Goal: Find specific page/section: Find specific page/section

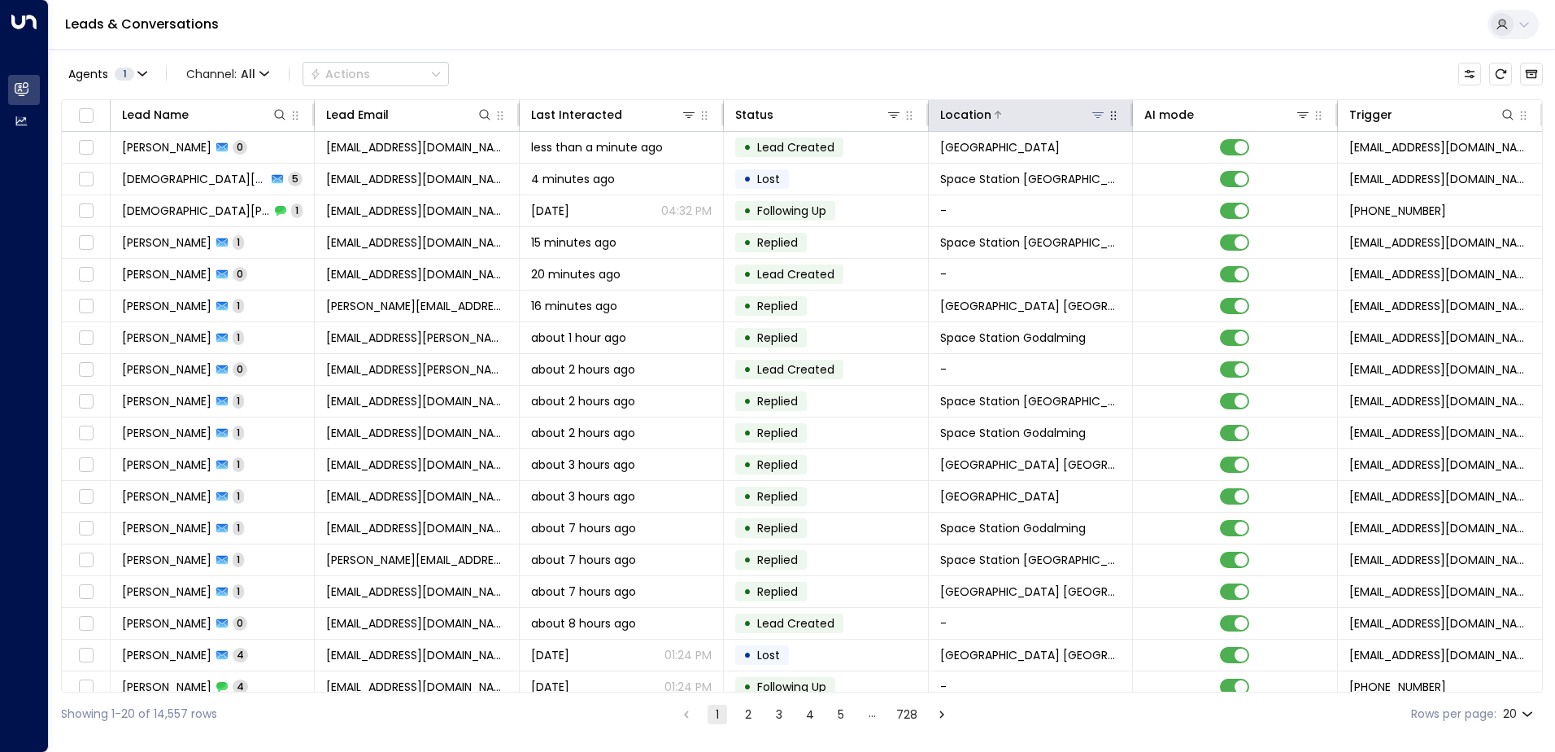
click at [1096, 116] on icon at bounding box center [1098, 115] width 11 height 6
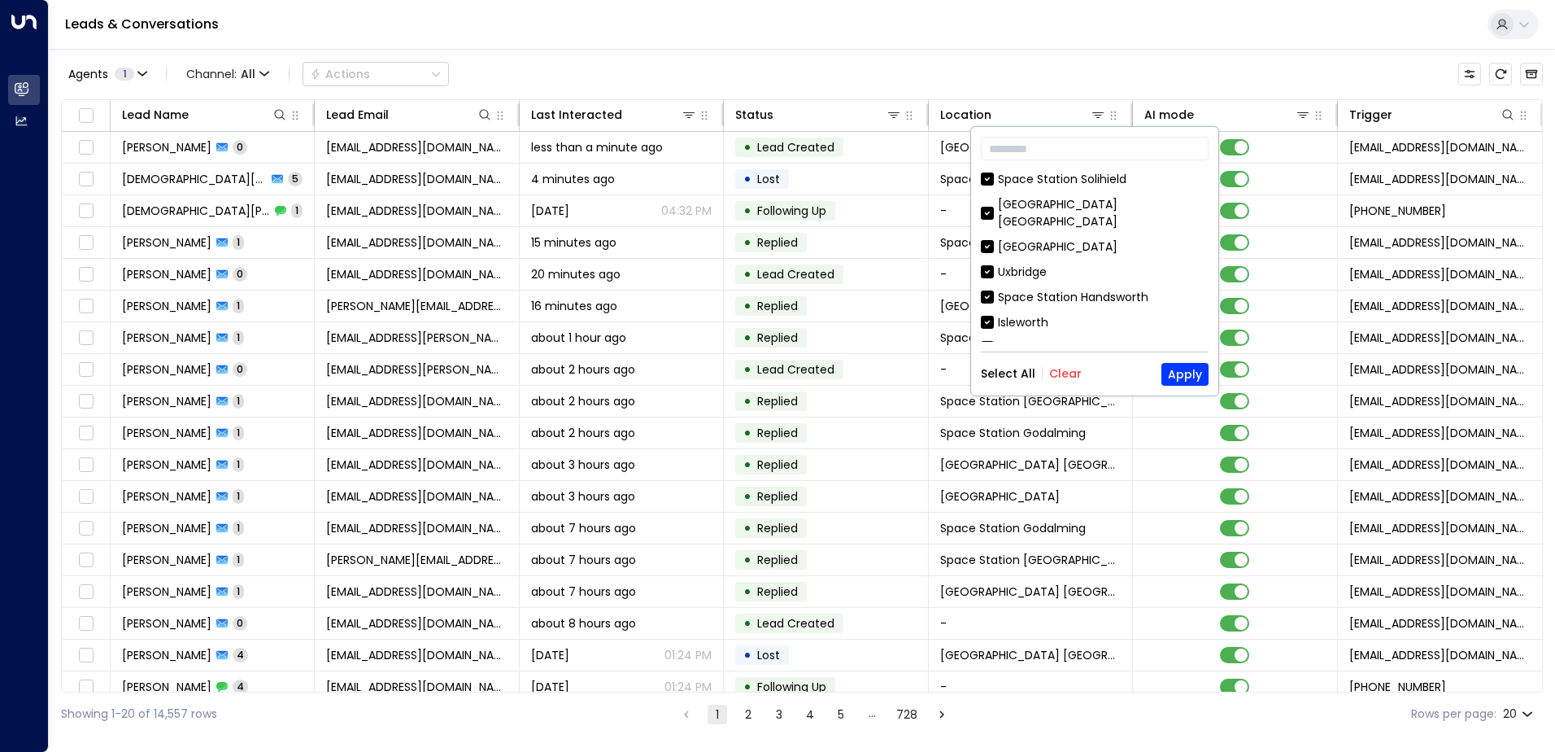
scroll to position [81, 0]
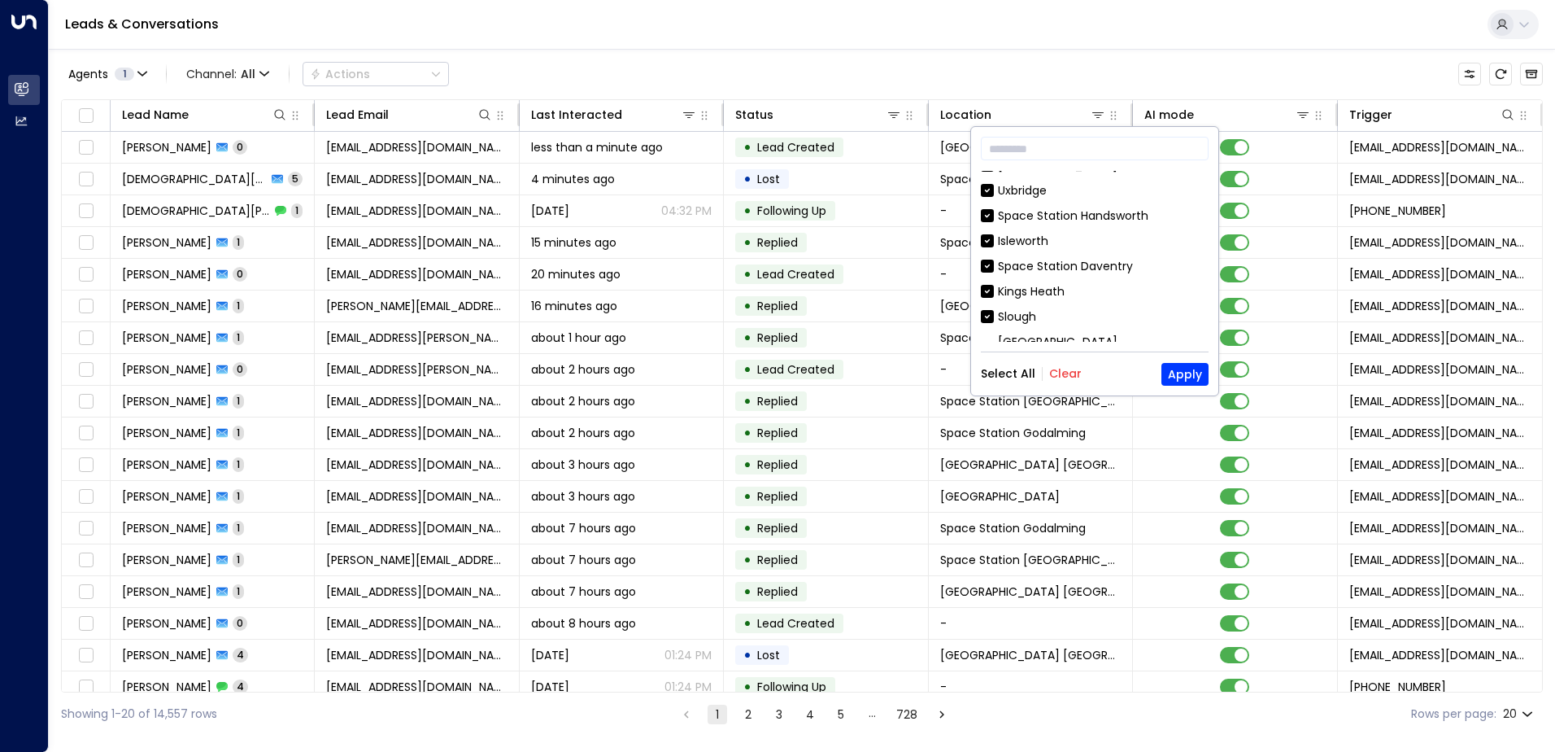
click at [1056, 372] on button "Clear" at bounding box center [1065, 373] width 33 height 13
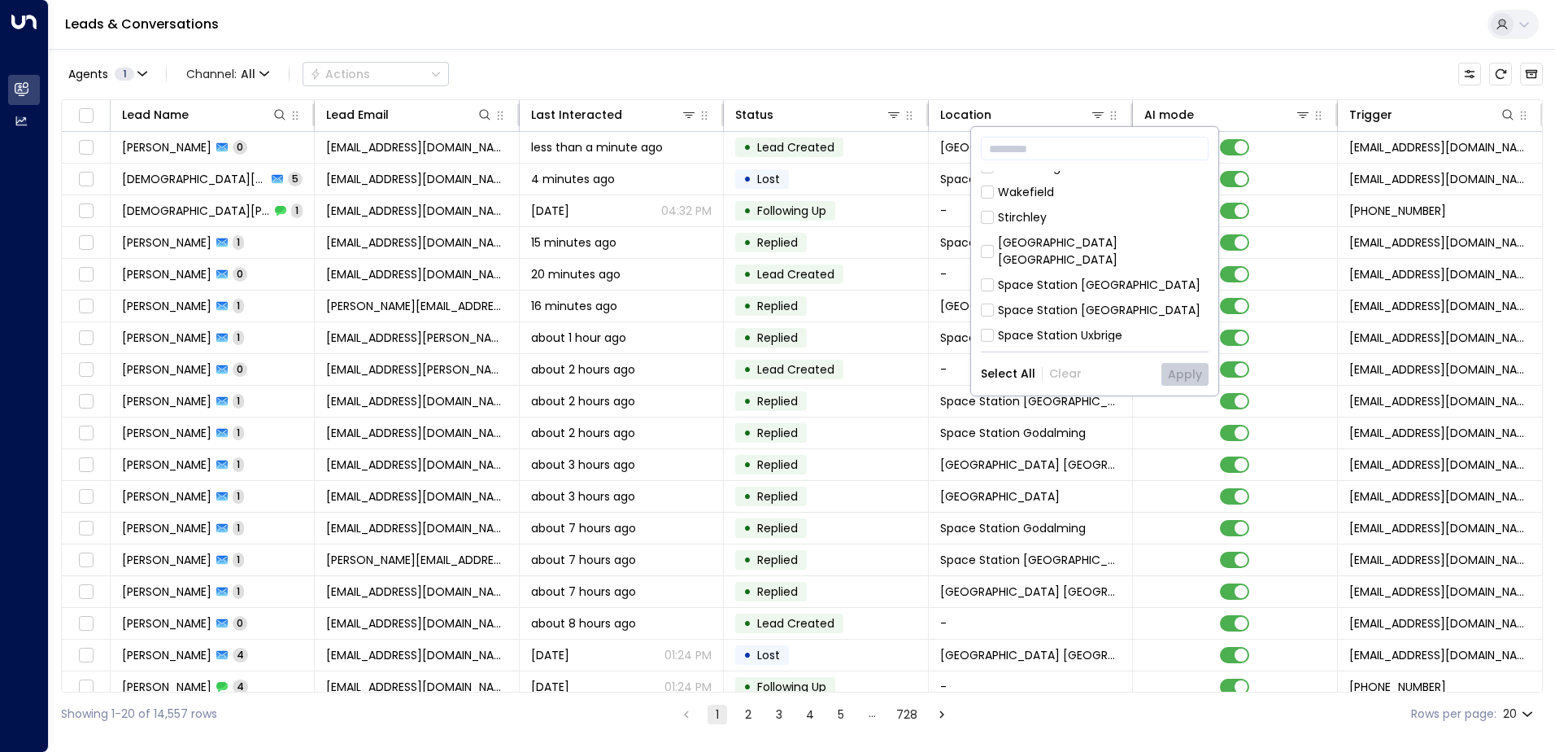
scroll to position [407, 0]
click at [1056, 286] on div "Space Station [GEOGRAPHIC_DATA]" at bounding box center [1099, 294] width 203 height 17
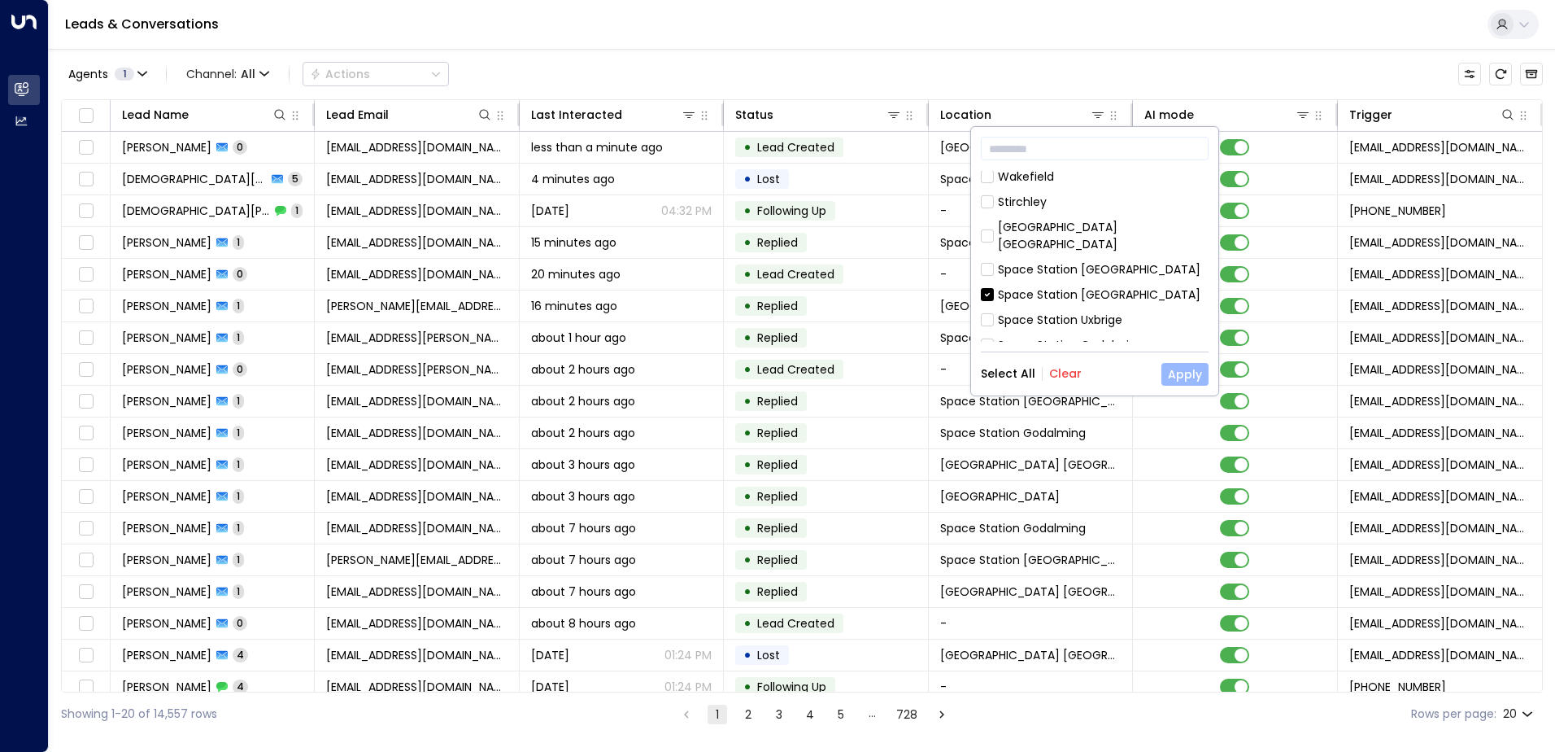
click at [1183, 377] on button "Apply" at bounding box center [1185, 374] width 47 height 23
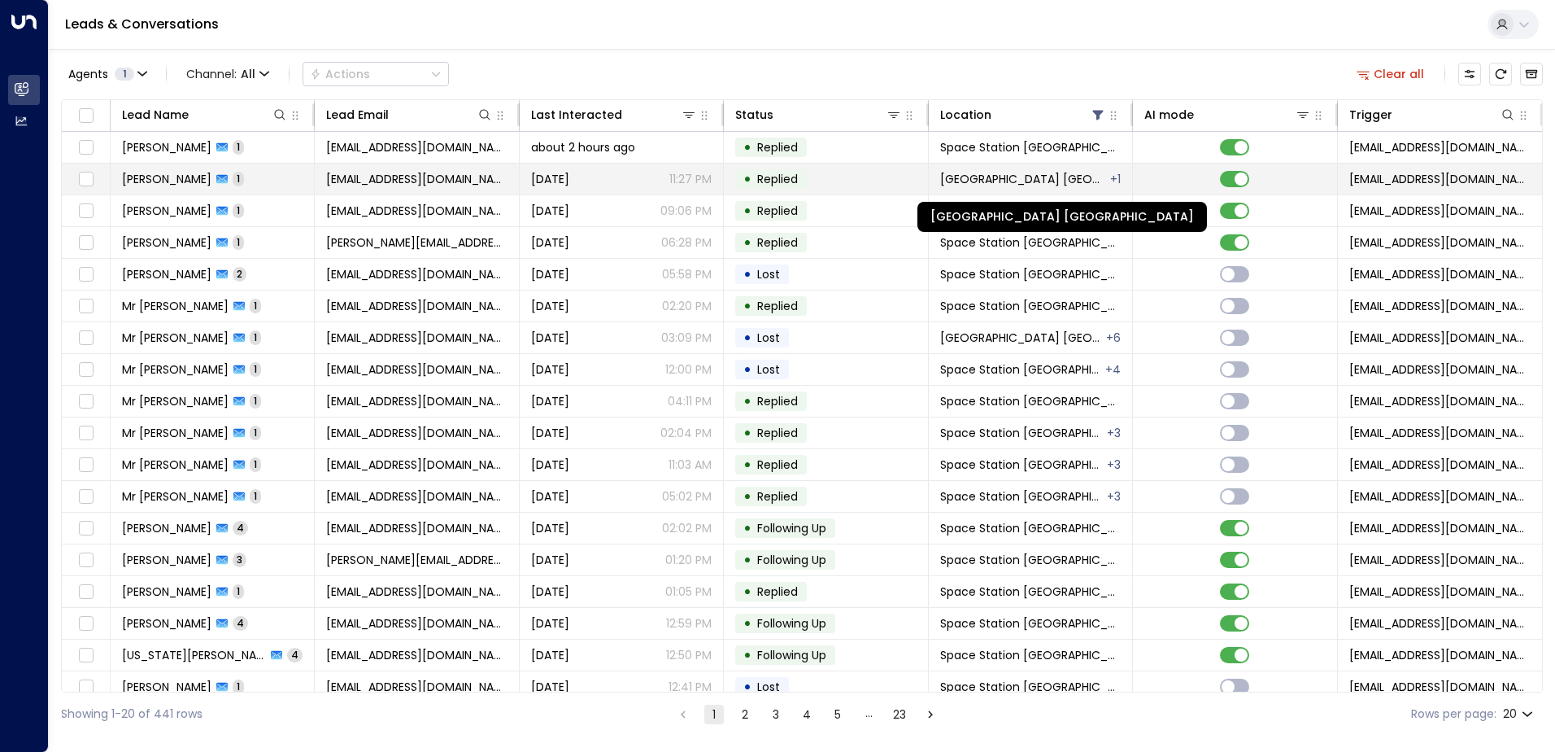
click at [1001, 174] on span "[GEOGRAPHIC_DATA] [GEOGRAPHIC_DATA]" at bounding box center [1024, 179] width 168 height 16
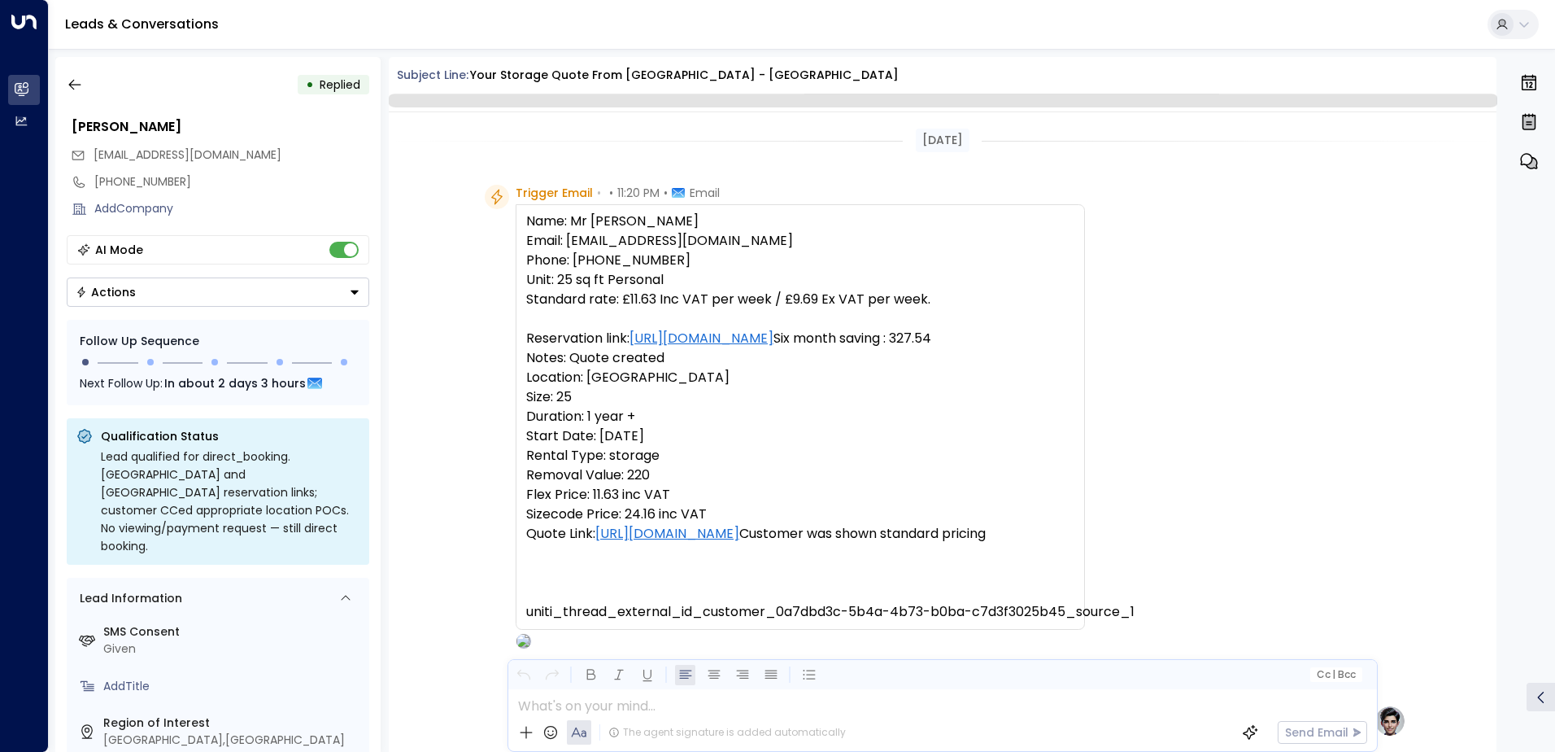
scroll to position [613, 0]
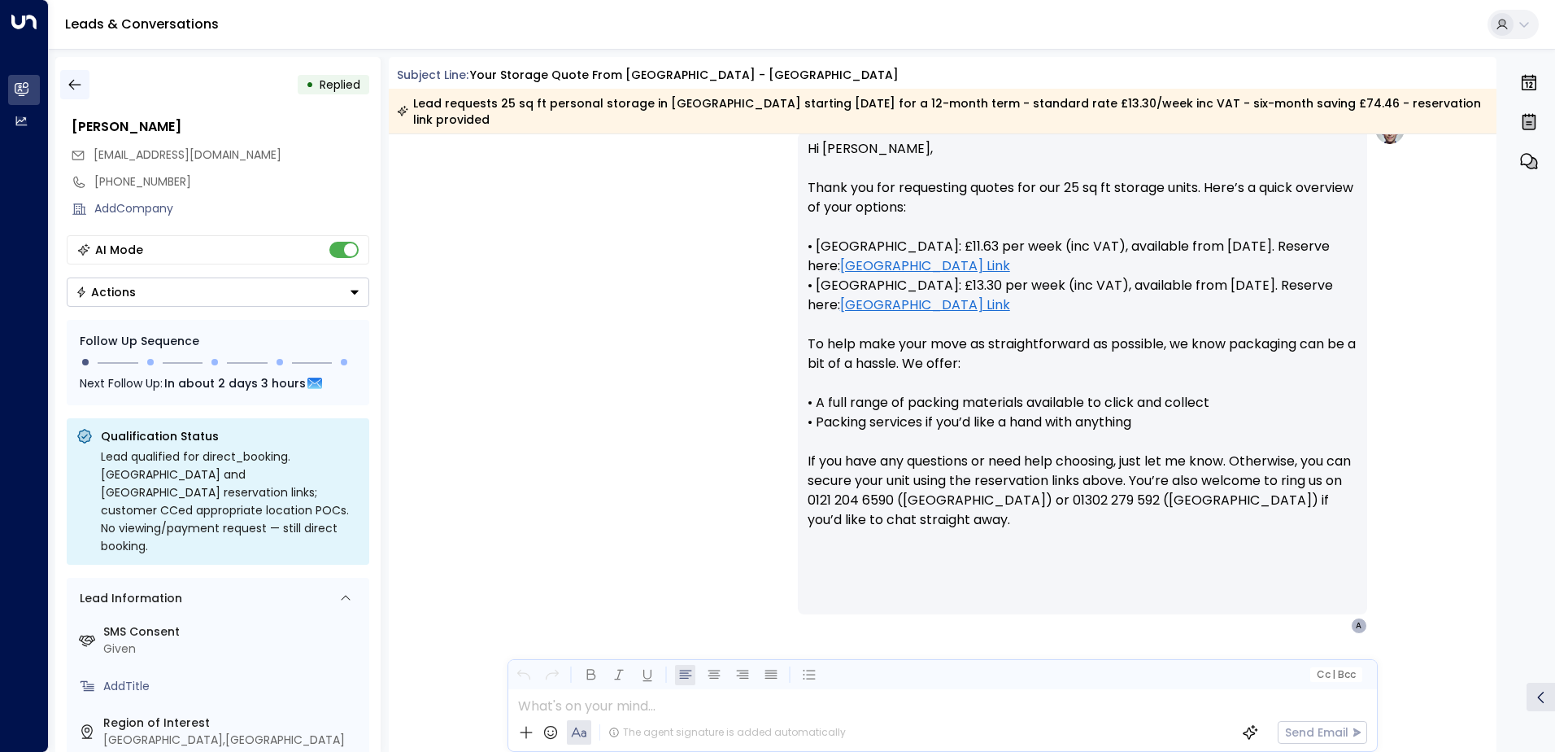
click at [72, 81] on icon "button" at bounding box center [74, 85] width 12 height 11
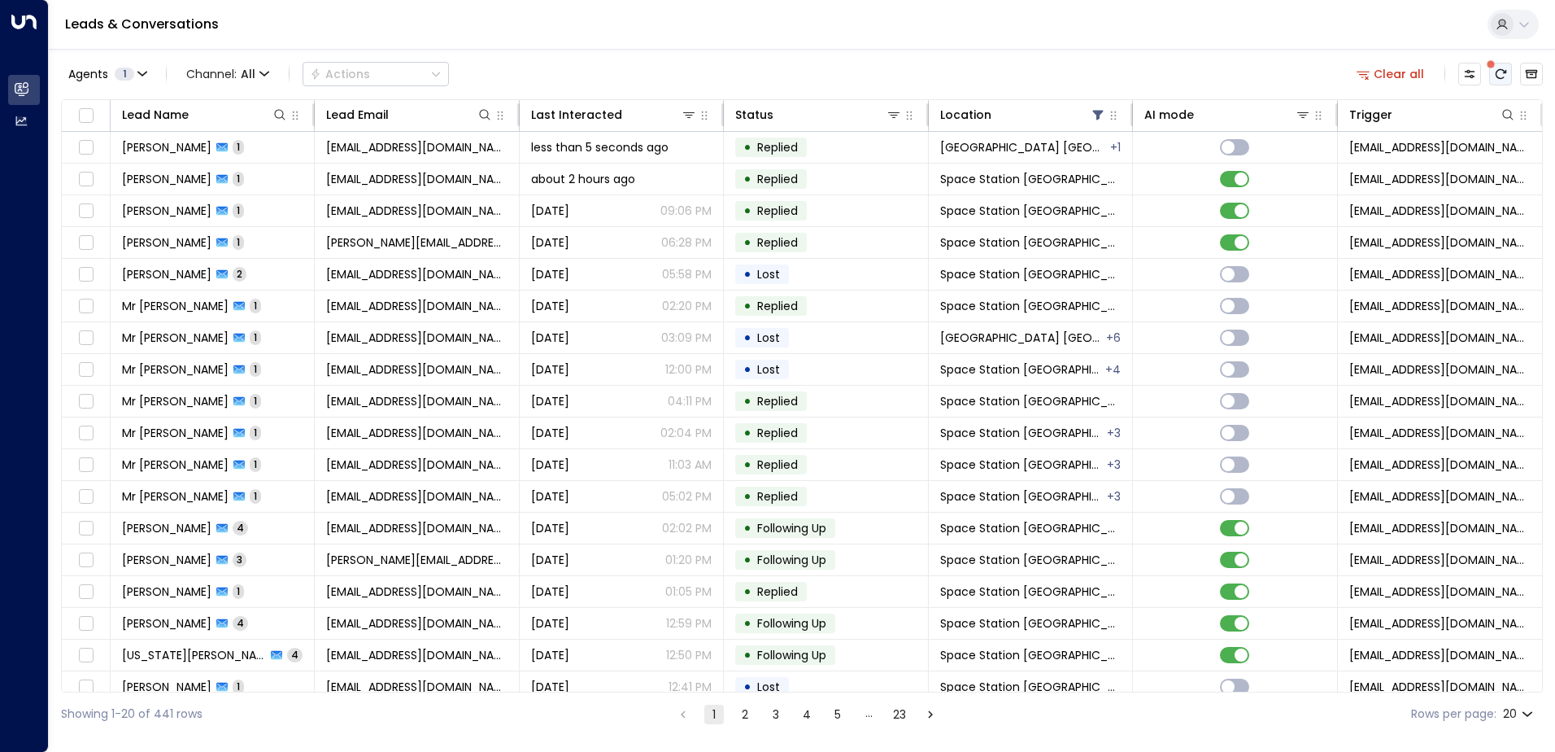
click at [1498, 82] on button "There are new threads available. Refresh the grid to view the latest updates." at bounding box center [1501, 74] width 23 height 23
